Goal: Information Seeking & Learning: Learn about a topic

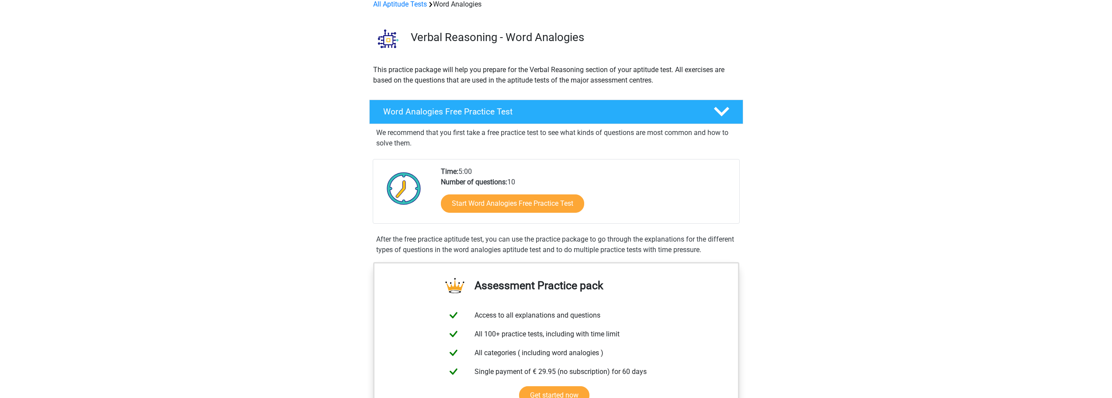
scroll to position [44, 0]
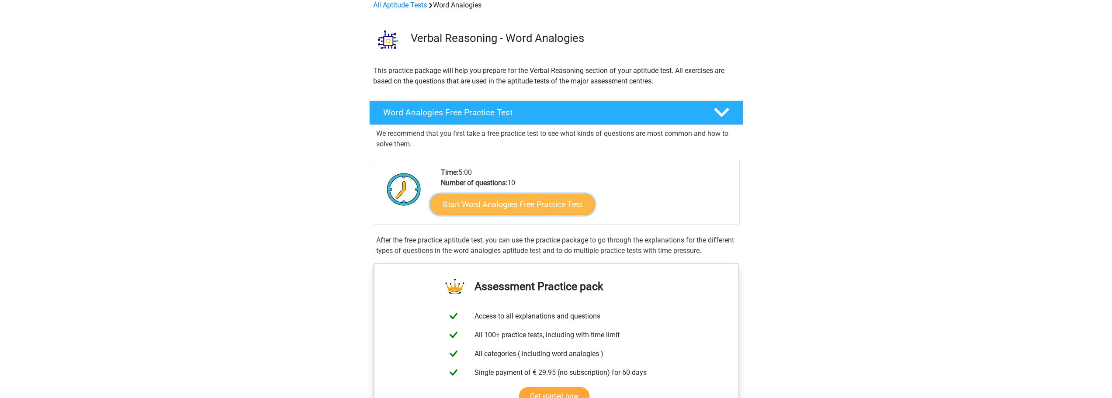
click at [544, 205] on link "Start Word Analogies Free Practice Test" at bounding box center [512, 204] width 165 height 21
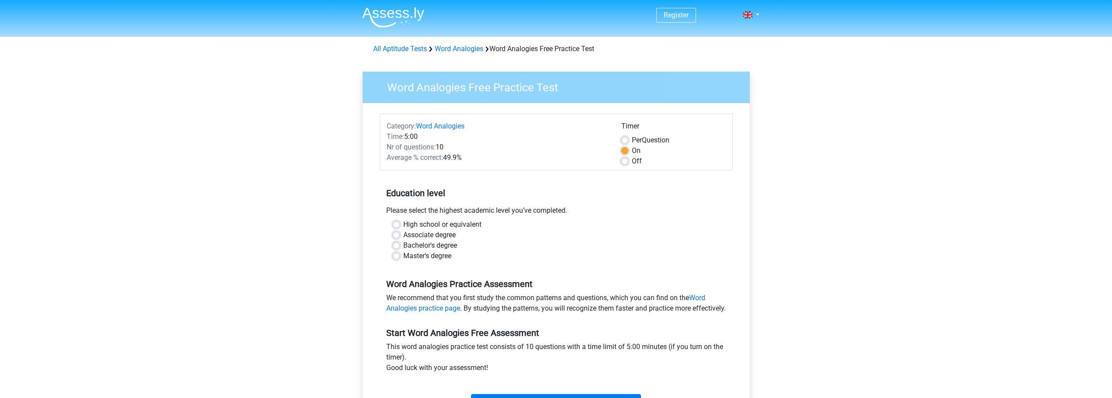
click at [435, 223] on label "High school or equivalent" at bounding box center [442, 224] width 78 height 10
click at [400, 223] on input "High school or equivalent" at bounding box center [396, 223] width 7 height 9
radio input "true"
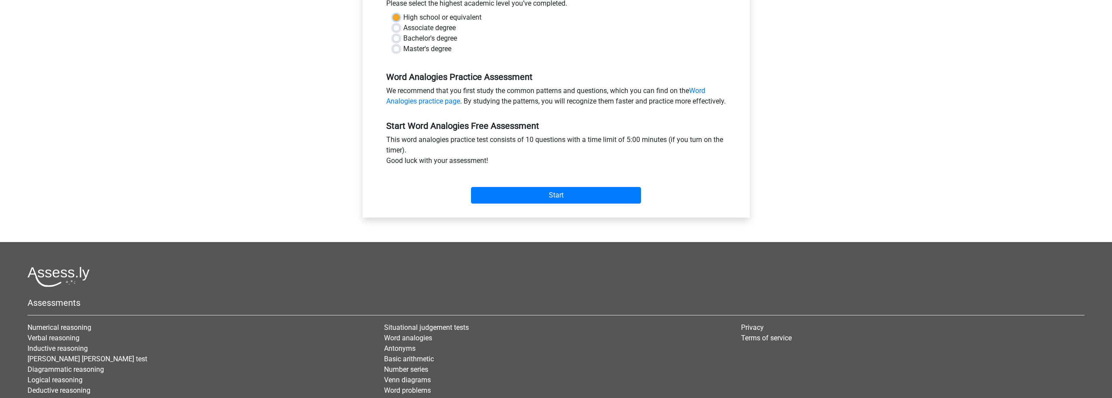
scroll to position [240, 0]
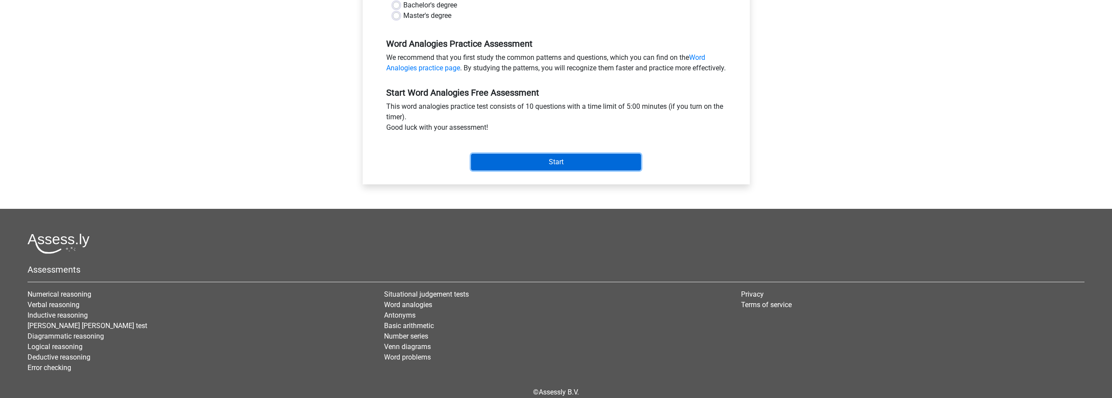
click at [545, 170] on input "Start" at bounding box center [556, 162] width 170 height 17
